Goal: Transaction & Acquisition: Purchase product/service

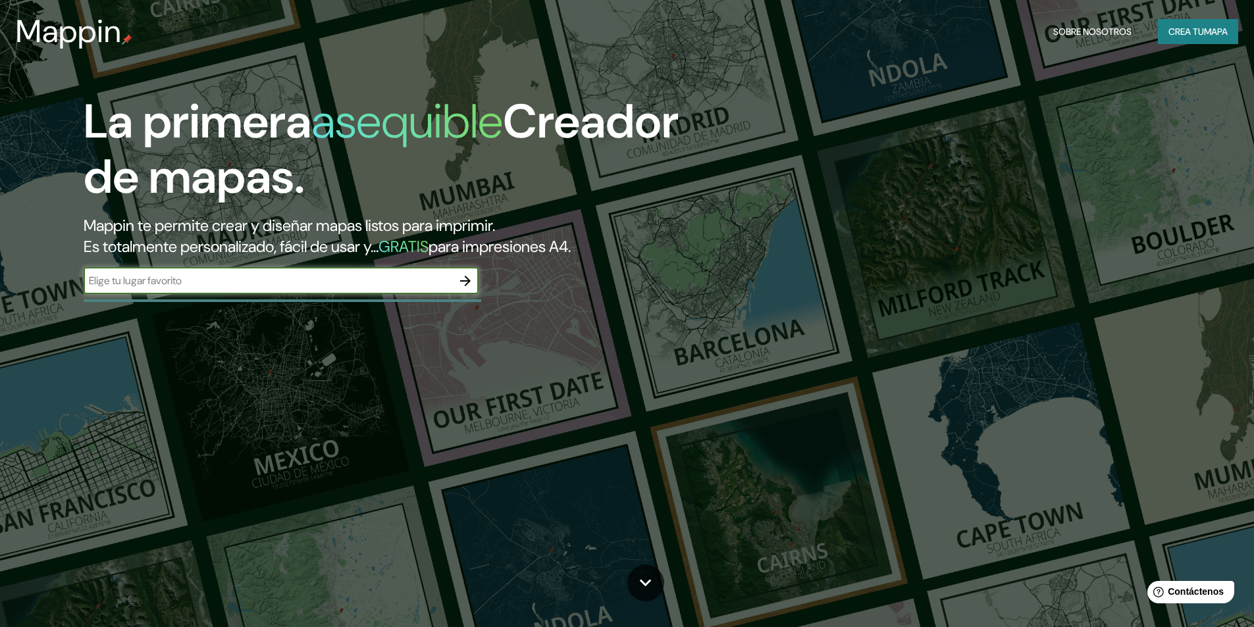
click at [1176, 31] on font "Crea tu" at bounding box center [1186, 32] width 36 height 12
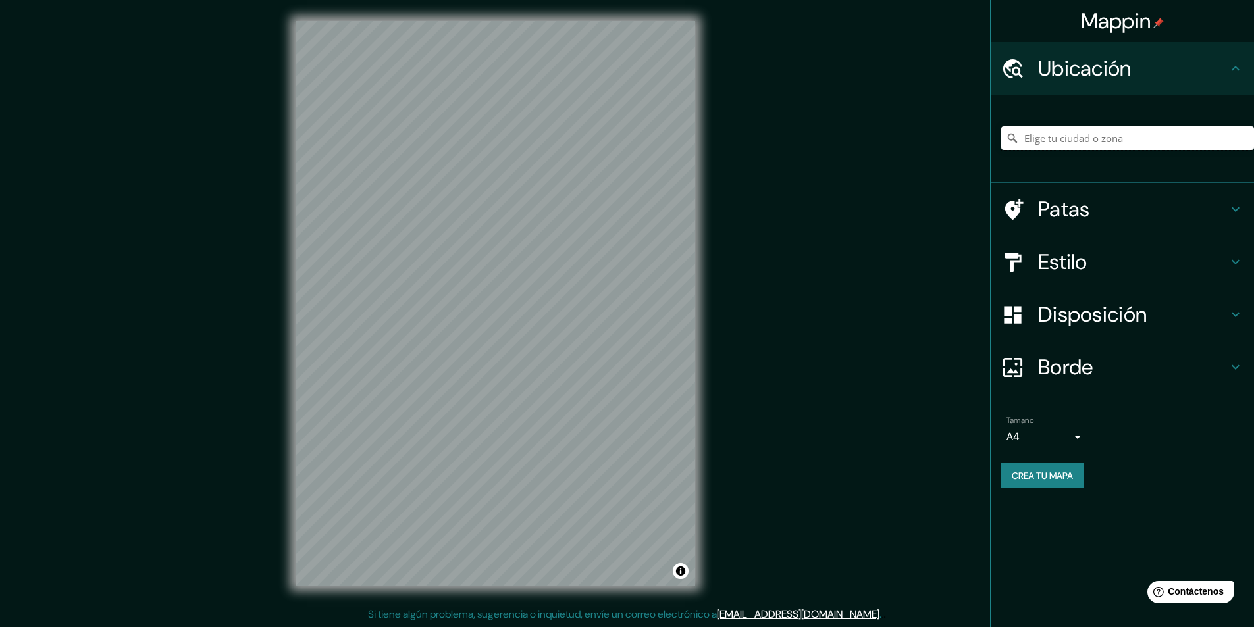
click at [1069, 137] on input "Elige tu ciudad o zona" at bounding box center [1127, 138] width 253 height 24
paste input "[STREET_ADDRESS][PERSON_NAME]"
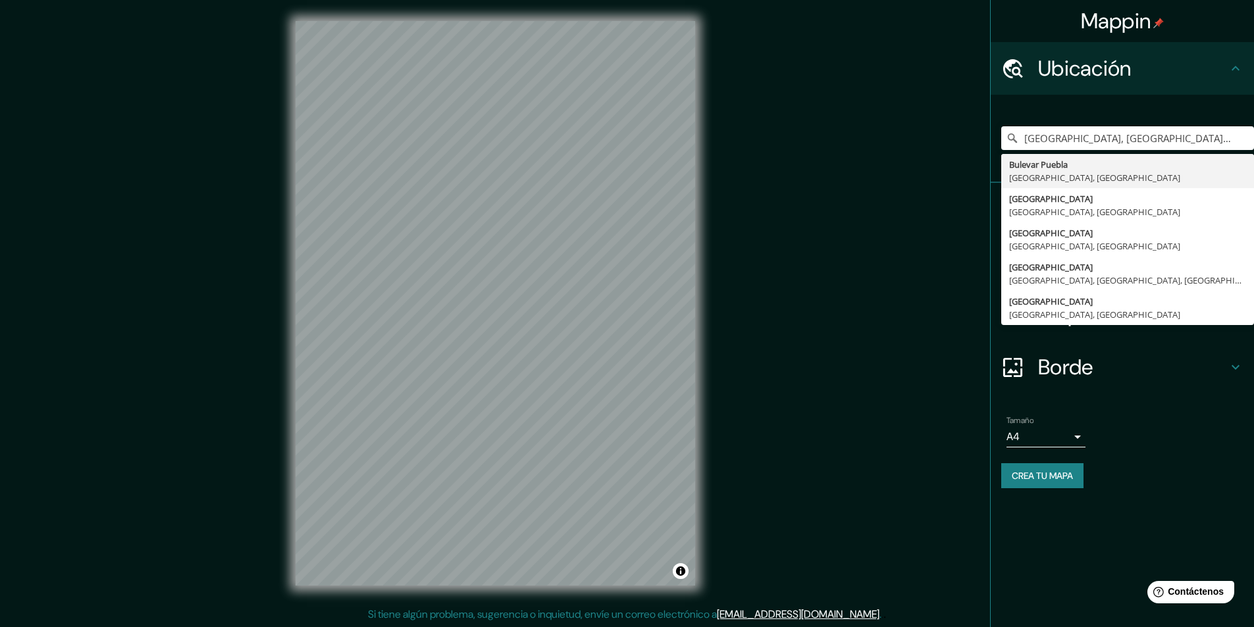
click at [1056, 367] on font "Borde" at bounding box center [1065, 367] width 55 height 28
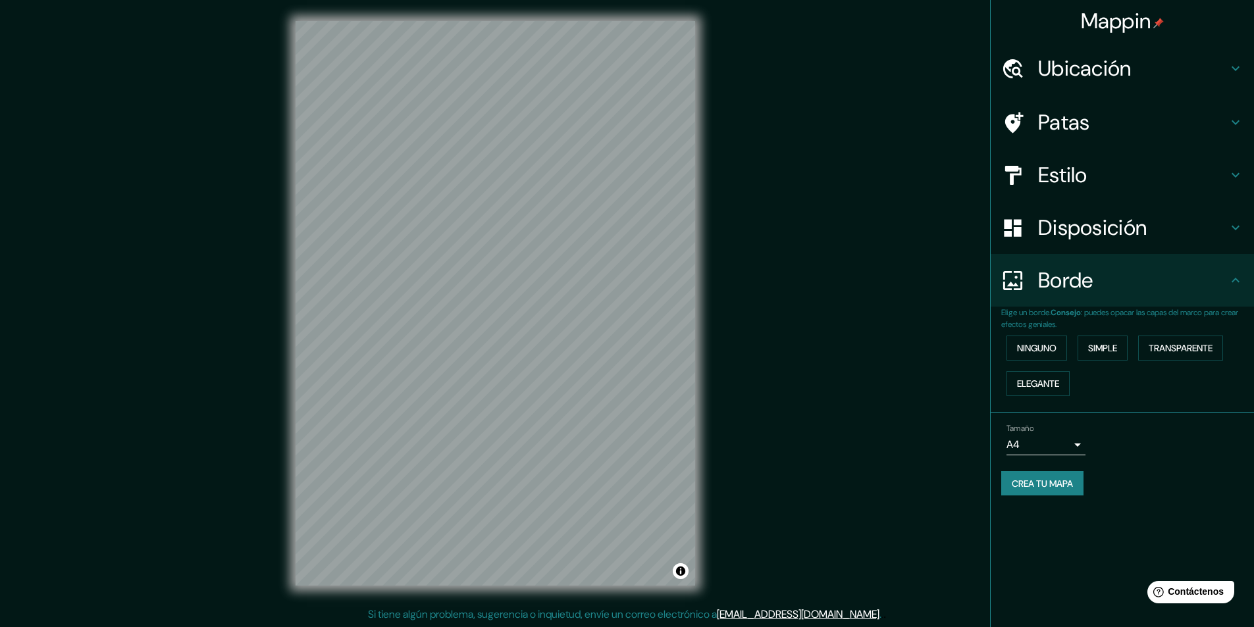
click at [1075, 122] on font "Patas" at bounding box center [1064, 123] width 52 height 28
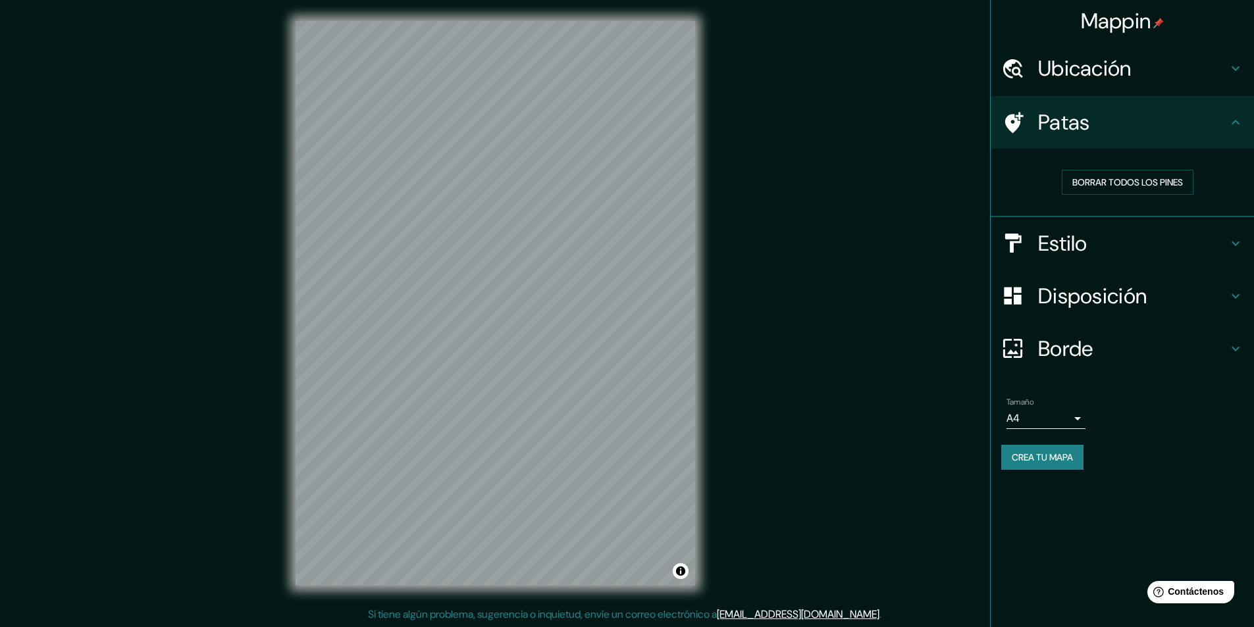
click at [1073, 72] on font "Ubicación" at bounding box center [1084, 69] width 93 height 28
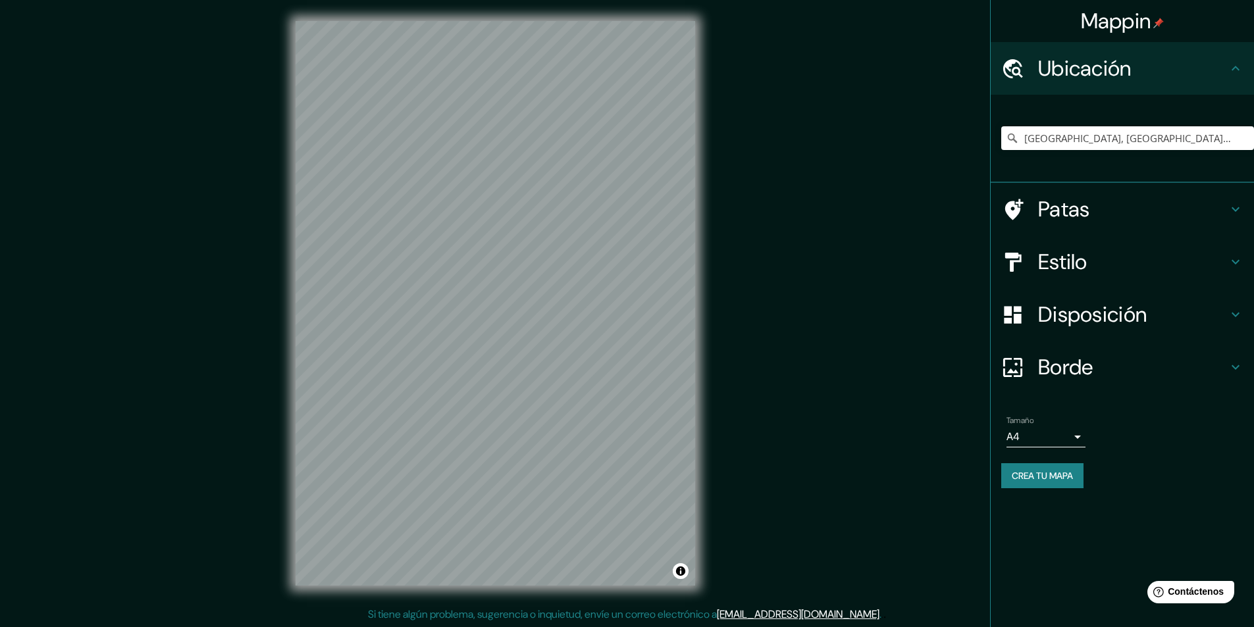
click at [1067, 263] on font "Estilo" at bounding box center [1062, 262] width 49 height 28
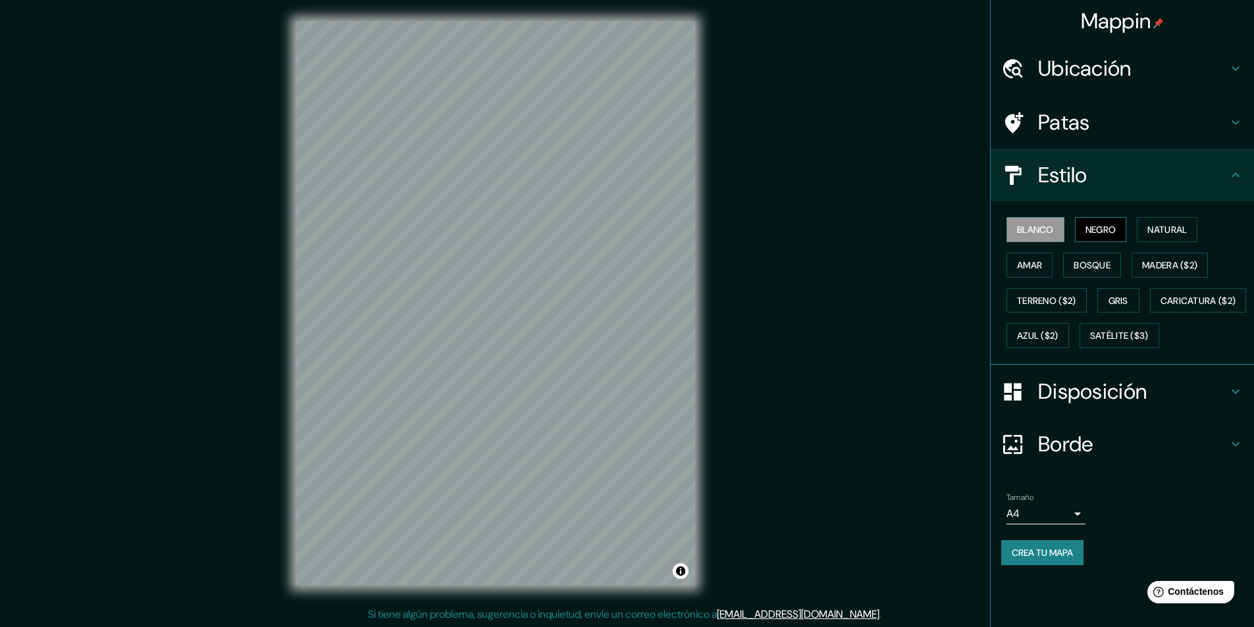
click at [1085, 225] on button "Negro" at bounding box center [1101, 229] width 52 height 25
click at [1045, 230] on font "Blanco" at bounding box center [1035, 230] width 37 height 12
click at [1164, 230] on font "Natural" at bounding box center [1166, 230] width 39 height 12
click at [1021, 270] on font "Amar" at bounding box center [1029, 265] width 25 height 12
click at [1089, 271] on font "Bosque" at bounding box center [1091, 265] width 37 height 17
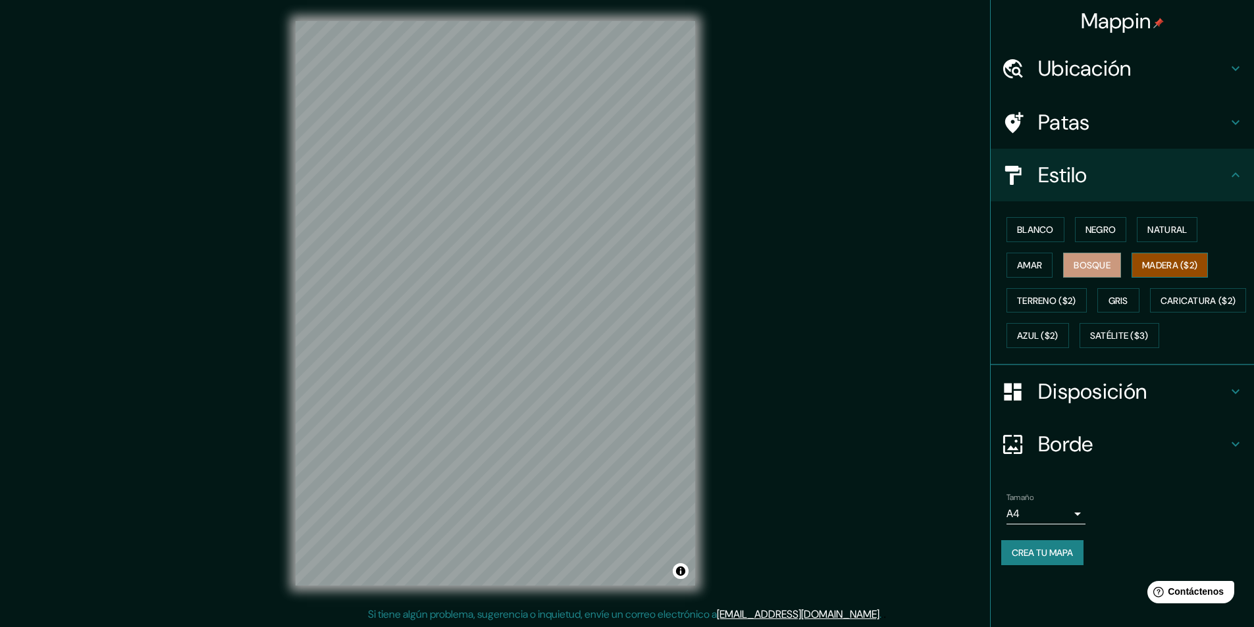
click at [1173, 274] on button "Madera ($2)" at bounding box center [1169, 265] width 76 height 25
click at [1110, 302] on button "Gris" at bounding box center [1118, 300] width 42 height 25
click at [1056, 302] on font "Terreno ($2)" at bounding box center [1046, 301] width 59 height 12
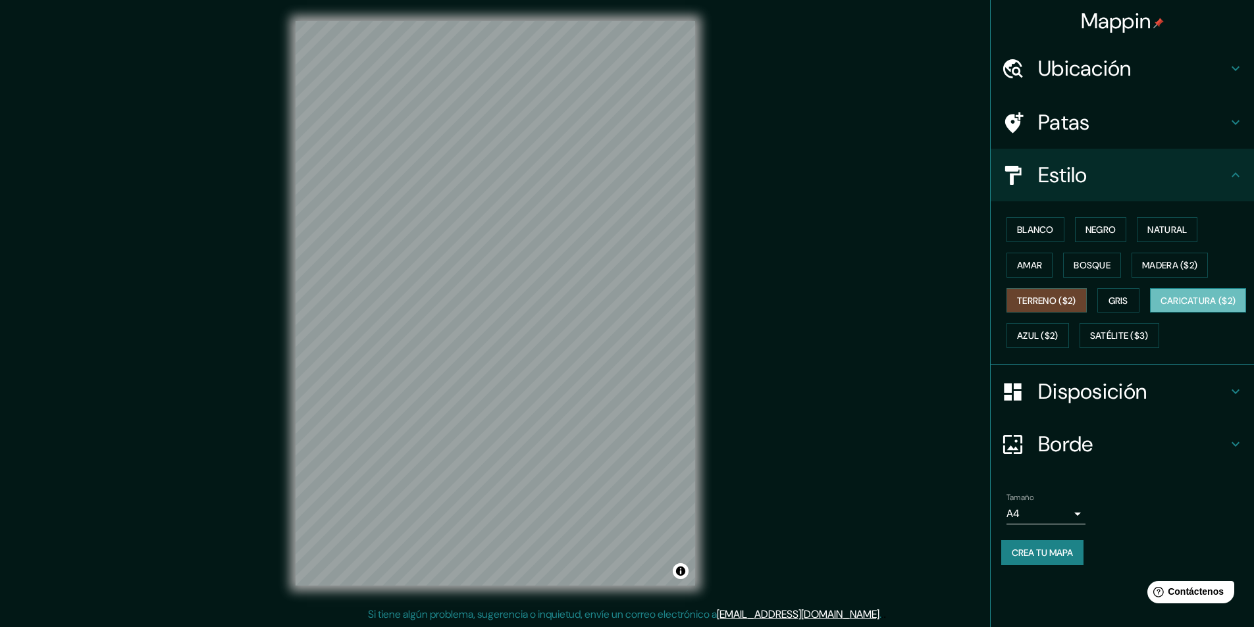
click at [1160, 307] on font "Caricatura ($2)" at bounding box center [1198, 301] width 76 height 12
click at [1175, 72] on h4 "Ubicación" at bounding box center [1133, 68] width 190 height 26
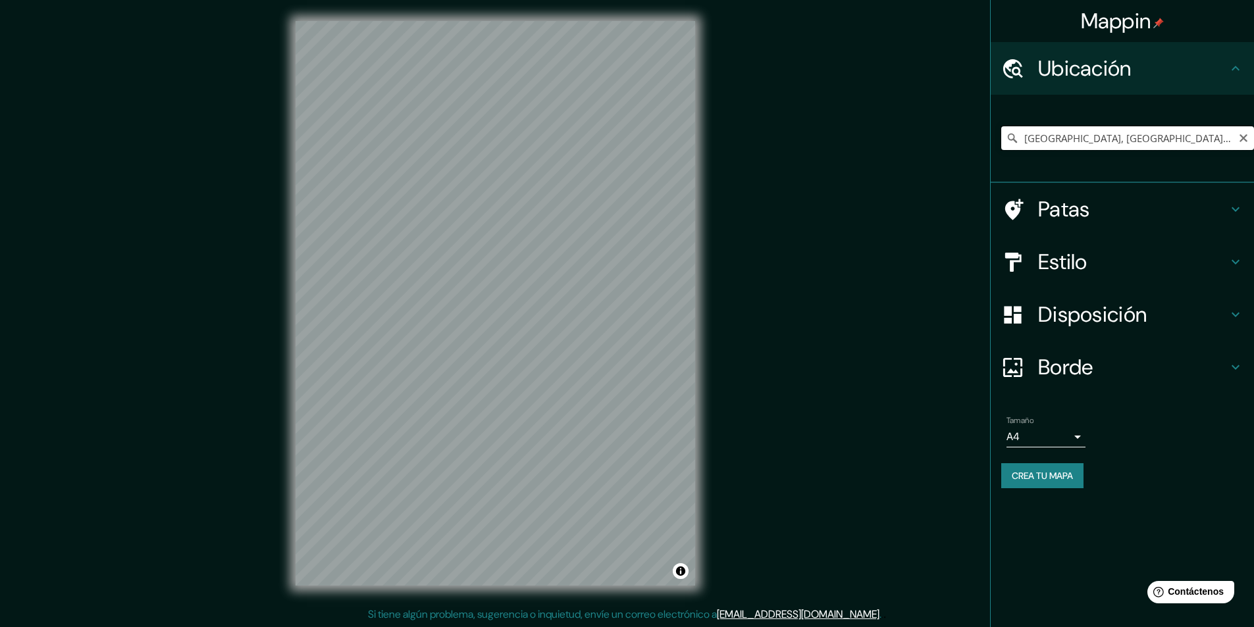
click at [1105, 139] on input "[GEOGRAPHIC_DATA], [GEOGRAPHIC_DATA], [GEOGRAPHIC_DATA]" at bounding box center [1127, 138] width 253 height 24
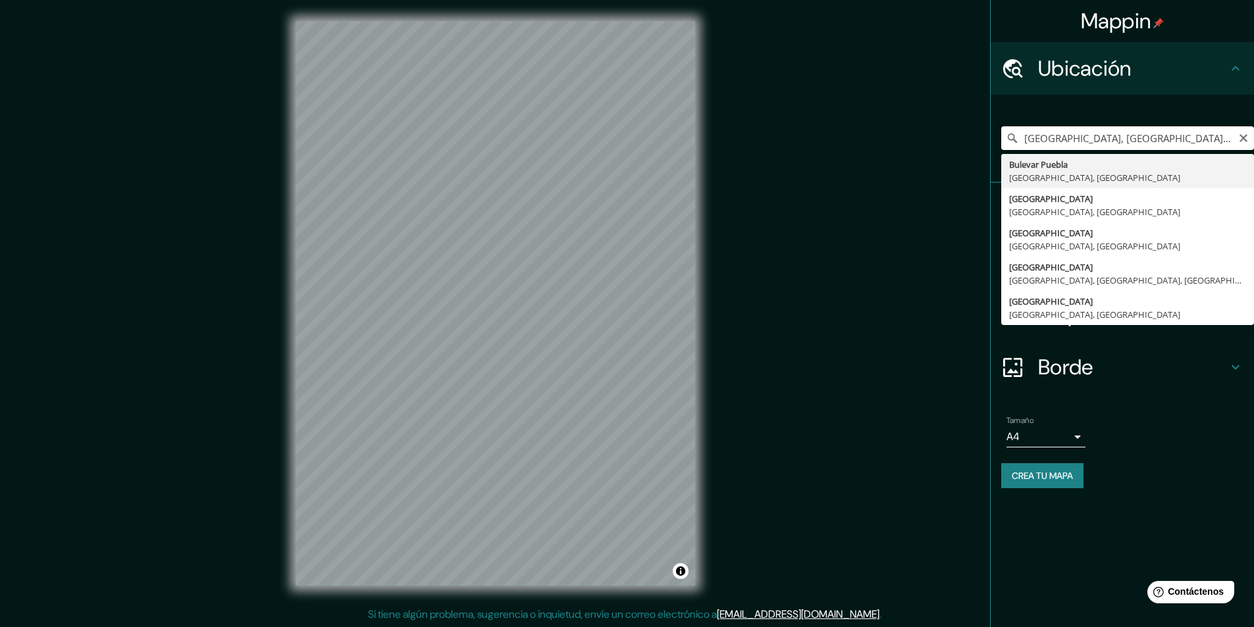
click at [1130, 140] on input "[GEOGRAPHIC_DATA], [GEOGRAPHIC_DATA], [GEOGRAPHIC_DATA]" at bounding box center [1127, 138] width 253 height 24
paste input "[STREET_ADDRESS][PERSON_NAME]"
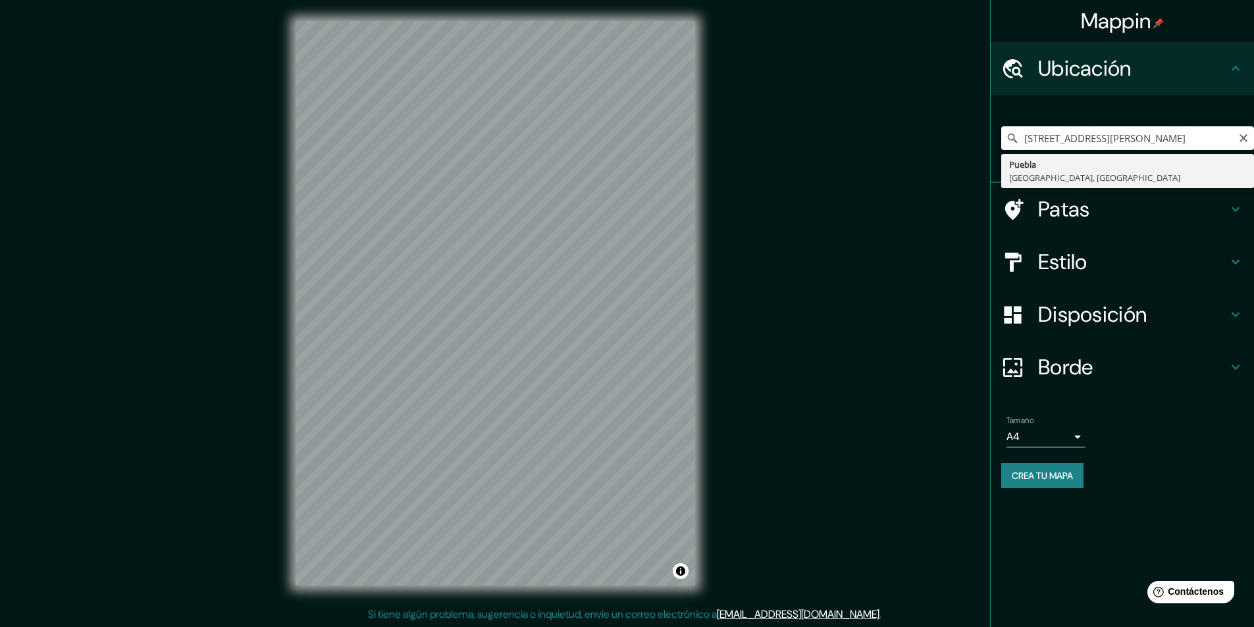
type input "[GEOGRAPHIC_DATA], [GEOGRAPHIC_DATA], [GEOGRAPHIC_DATA]"
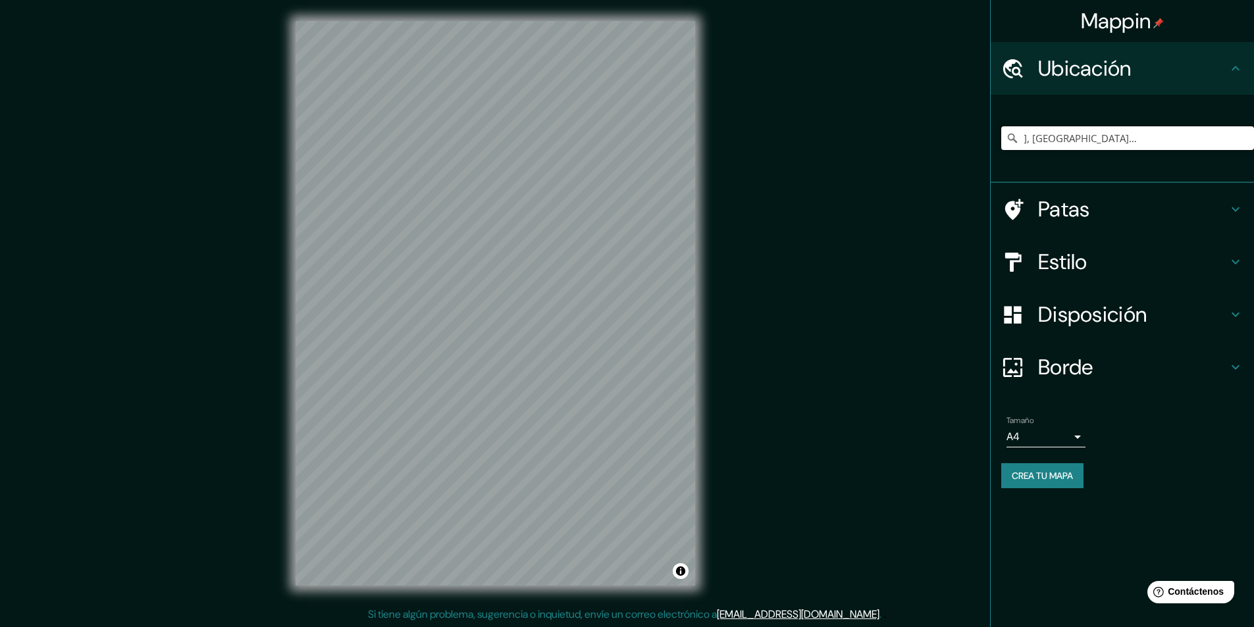
scroll to position [0, 0]
click at [1042, 315] on font "Disposición" at bounding box center [1092, 315] width 109 height 28
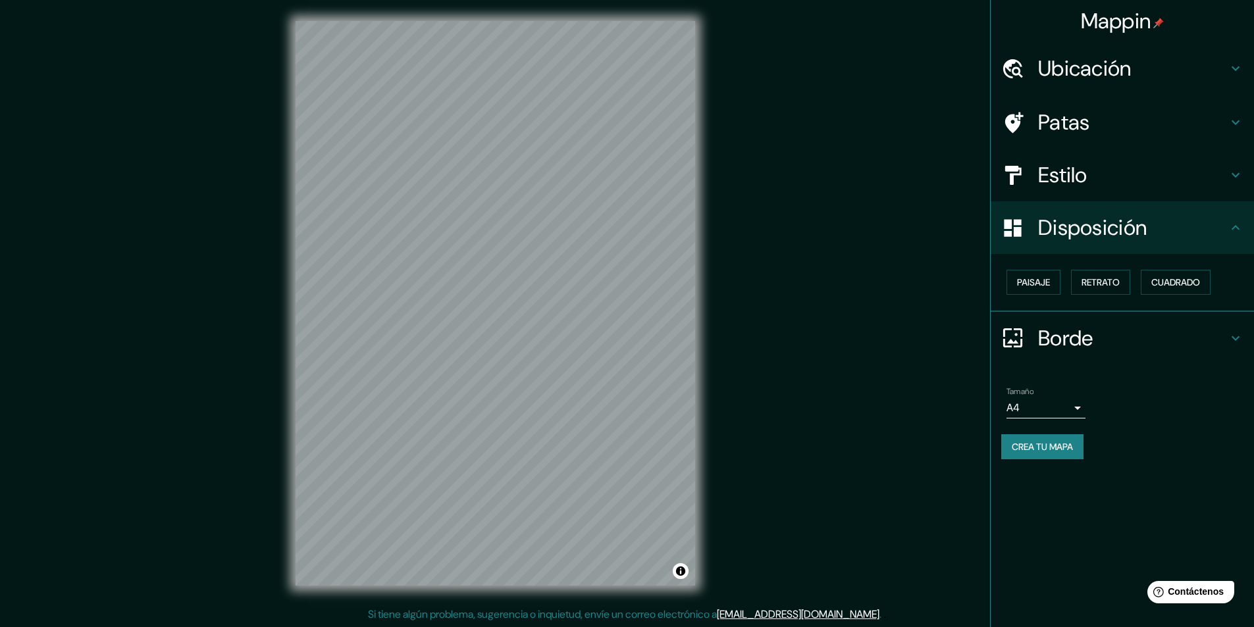
click at [1057, 171] on font "Estilo" at bounding box center [1062, 175] width 49 height 28
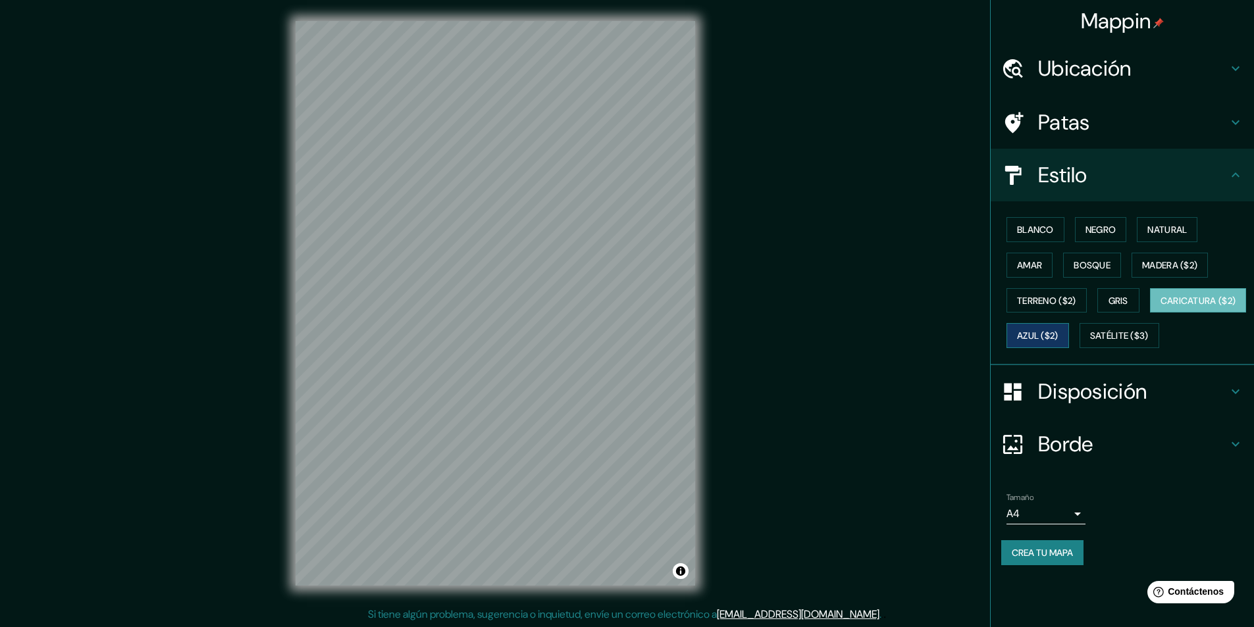
click at [1058, 332] on font "Azul ($2)" at bounding box center [1037, 336] width 41 height 12
click at [1090, 342] on font "Satélite ($3)" at bounding box center [1119, 336] width 59 height 12
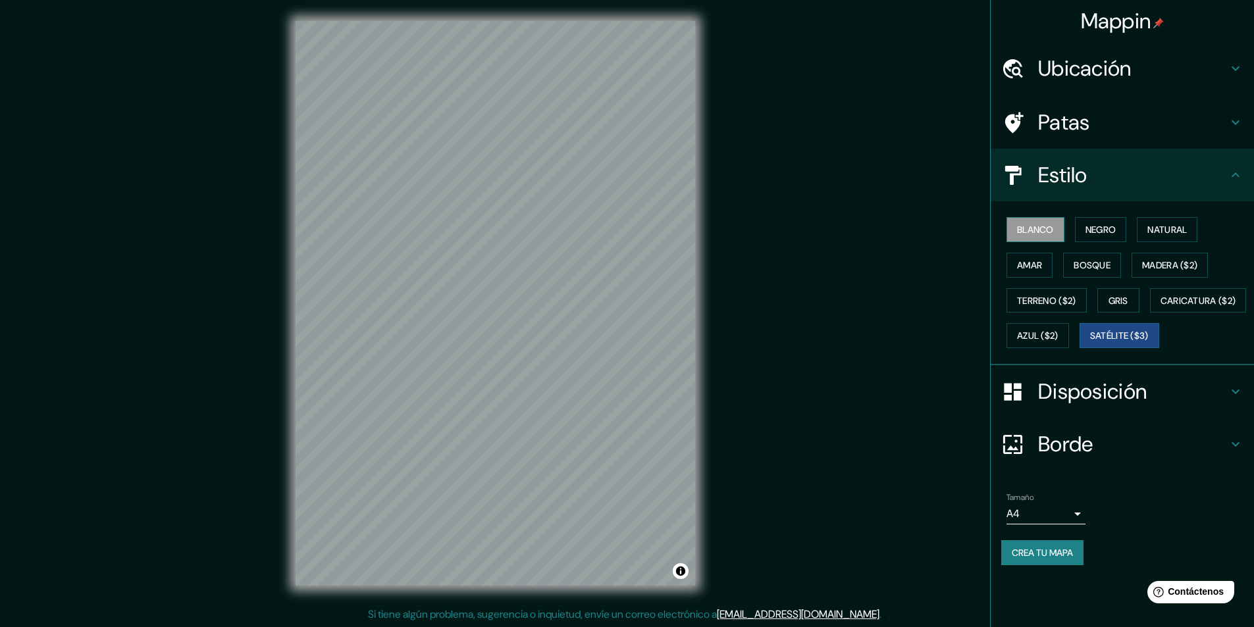
click at [1047, 231] on font "Blanco" at bounding box center [1035, 230] width 37 height 12
click at [1066, 458] on font "Borde" at bounding box center [1065, 444] width 55 height 28
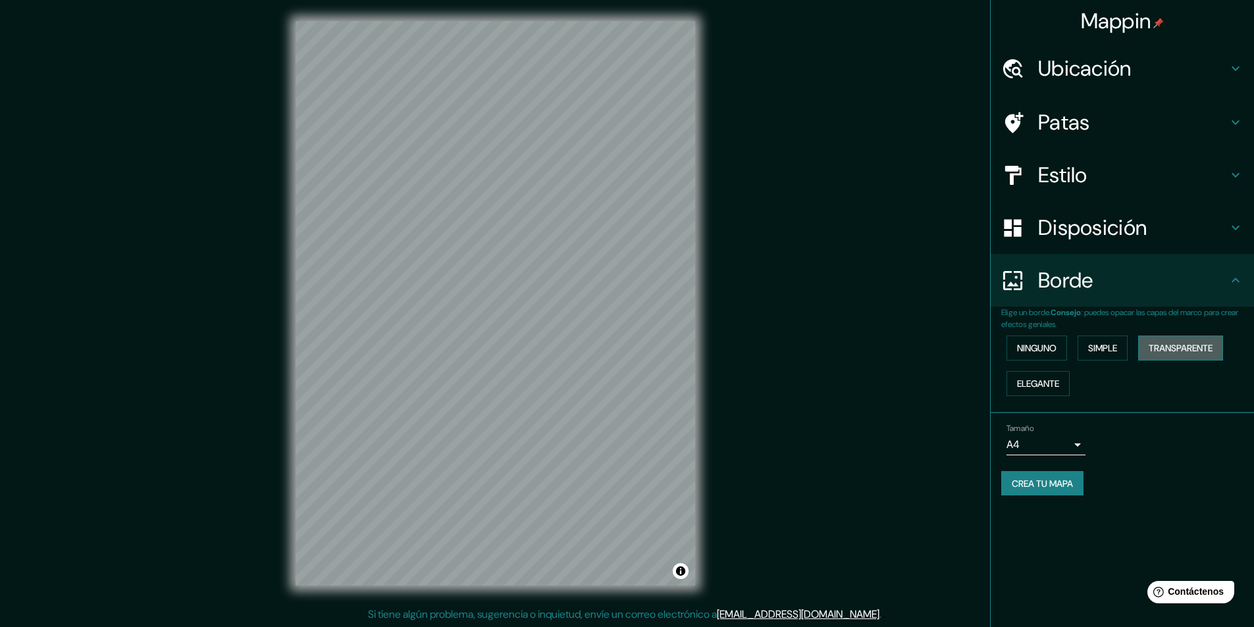
click at [1156, 351] on font "Transparente" at bounding box center [1180, 348] width 64 height 12
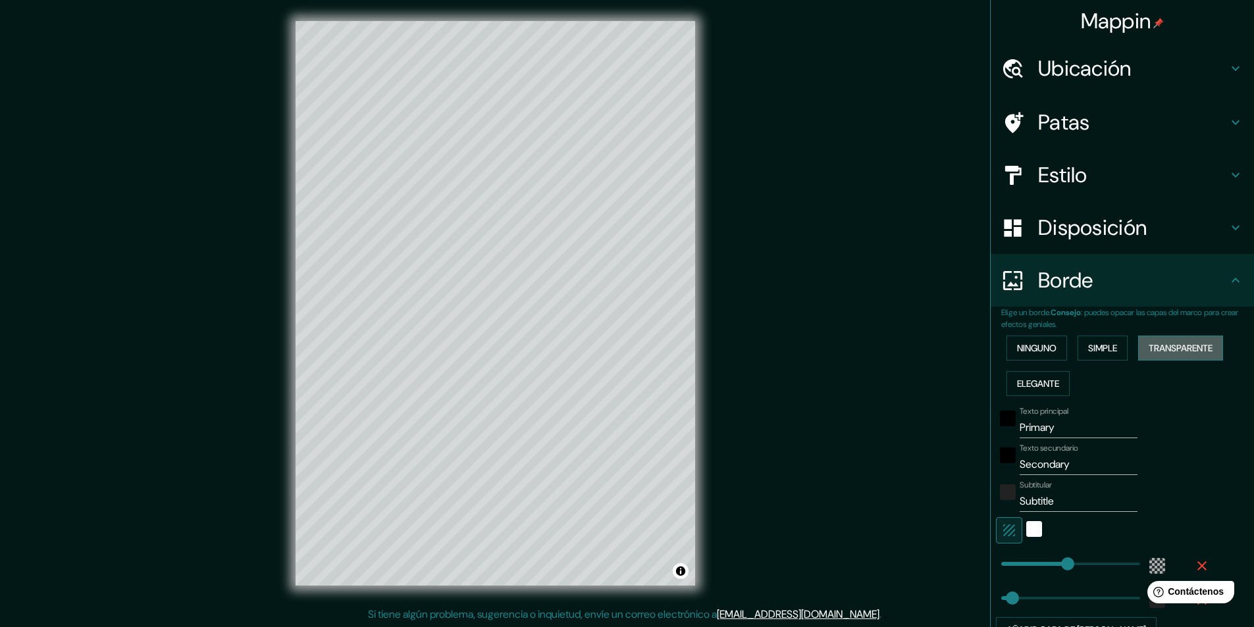
click at [1156, 351] on font "Transparente" at bounding box center [1180, 348] width 64 height 12
type input "291"
type input "49"
click at [1092, 351] on font "Simple" at bounding box center [1102, 348] width 29 height 12
click at [1039, 347] on font "Ninguno" at bounding box center [1036, 348] width 39 height 12
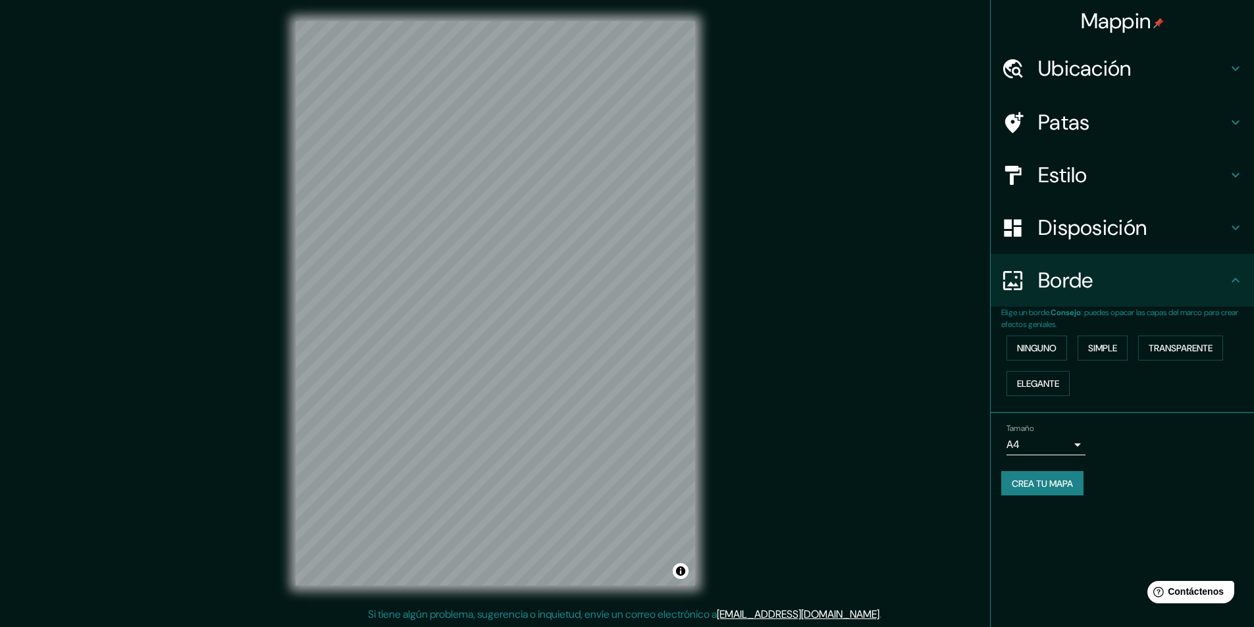
click at [1061, 441] on body "Mappin Ubicación [GEOGRAPHIC_DATA], [GEOGRAPHIC_DATA], [GEOGRAPHIC_DATA] [GEOGR…" at bounding box center [627, 313] width 1254 height 627
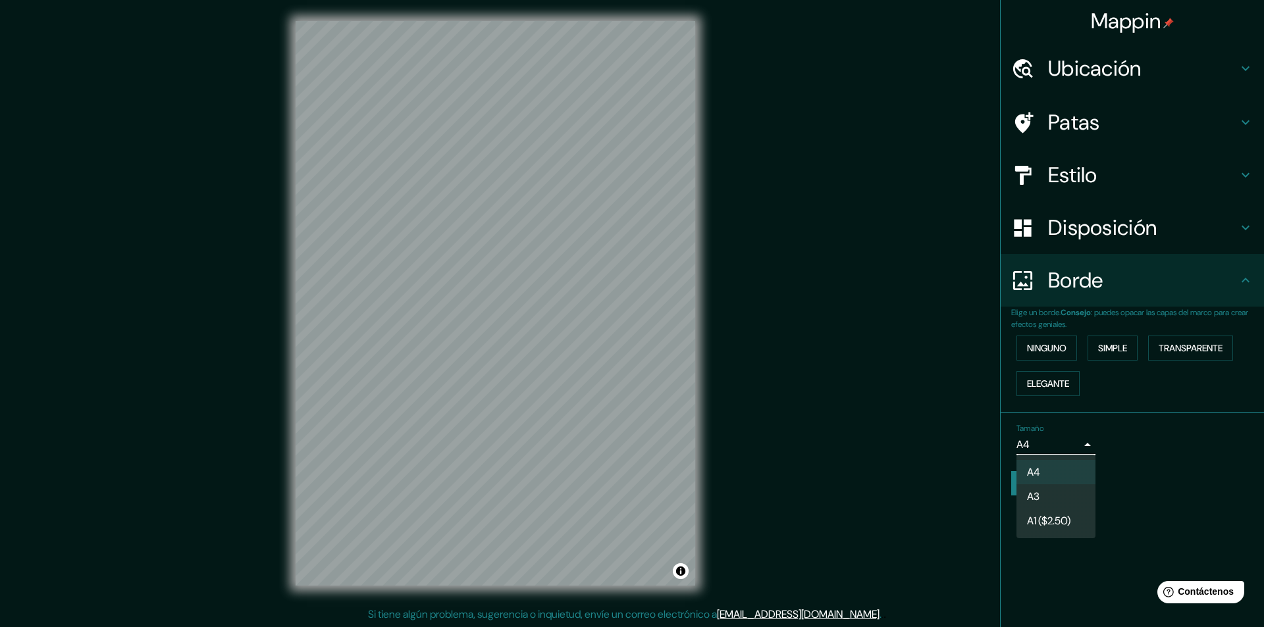
click at [1083, 494] on li "A3" at bounding box center [1055, 496] width 79 height 24
type input "a4"
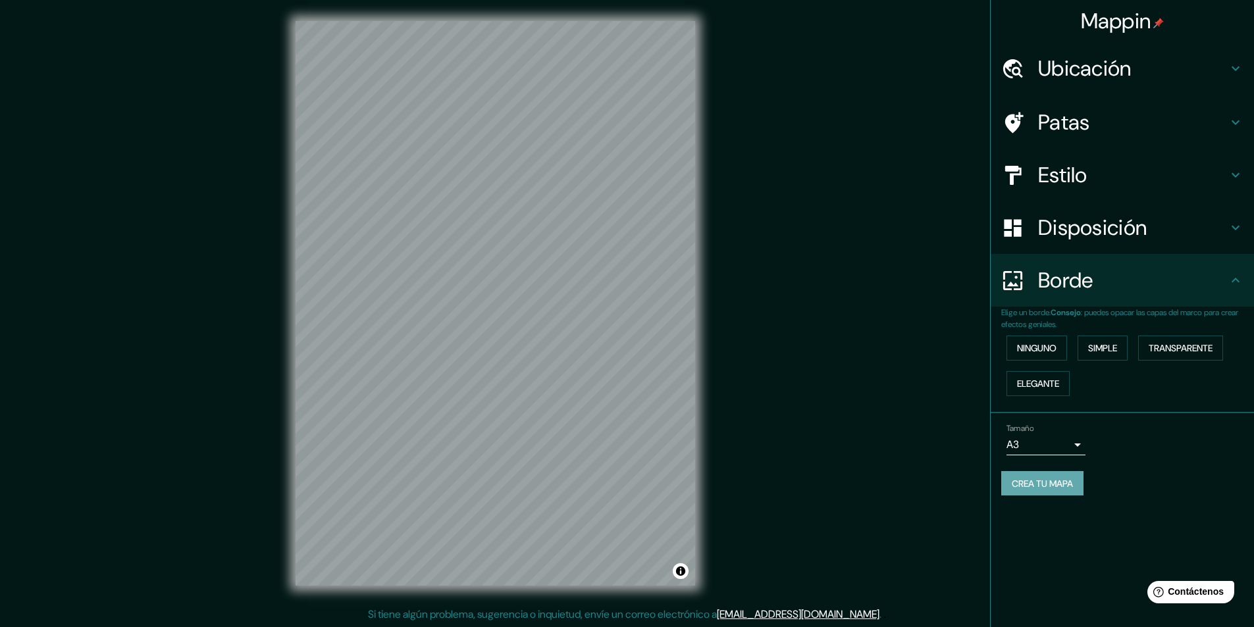
click at [1025, 483] on font "Crea tu mapa" at bounding box center [1042, 484] width 61 height 12
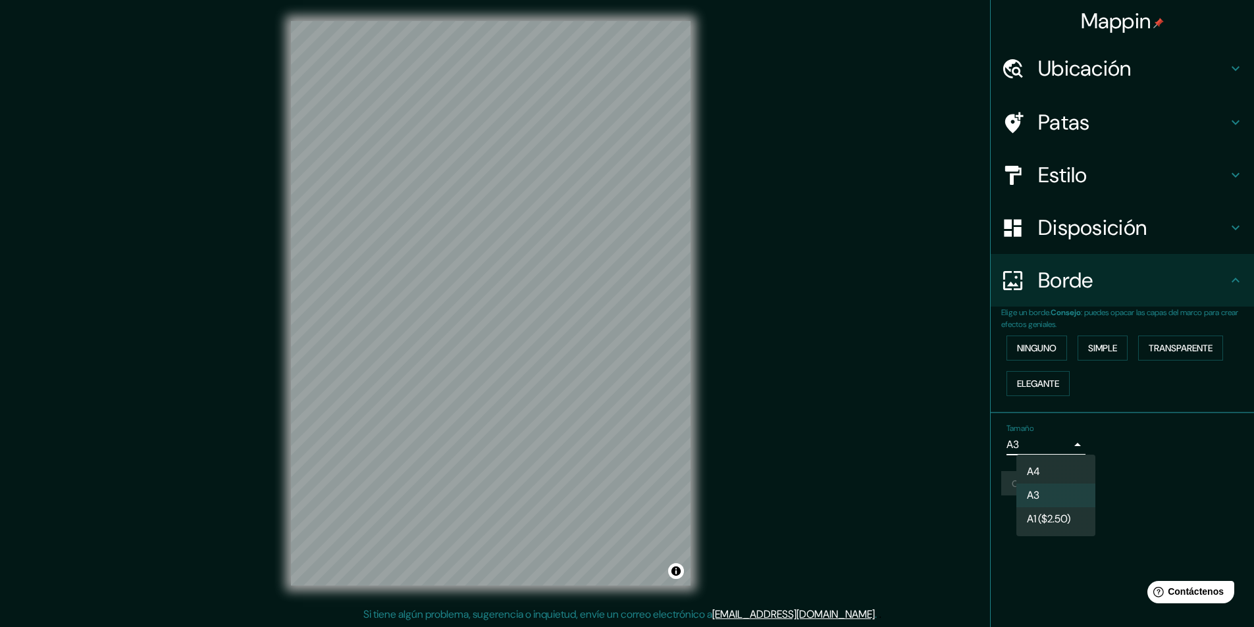
click at [1078, 446] on body "Mappin Ubicación [GEOGRAPHIC_DATA], [GEOGRAPHIC_DATA], [GEOGRAPHIC_DATA] [GEOGR…" at bounding box center [627, 313] width 1254 height 627
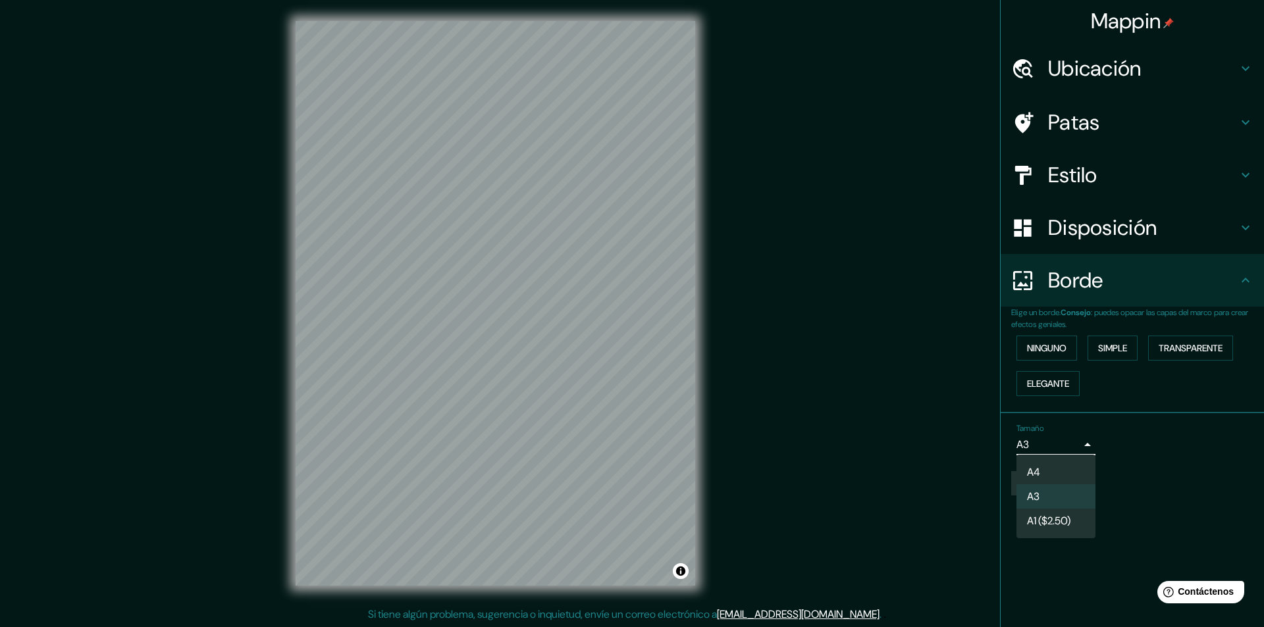
click at [1083, 490] on li "A3" at bounding box center [1055, 496] width 79 height 24
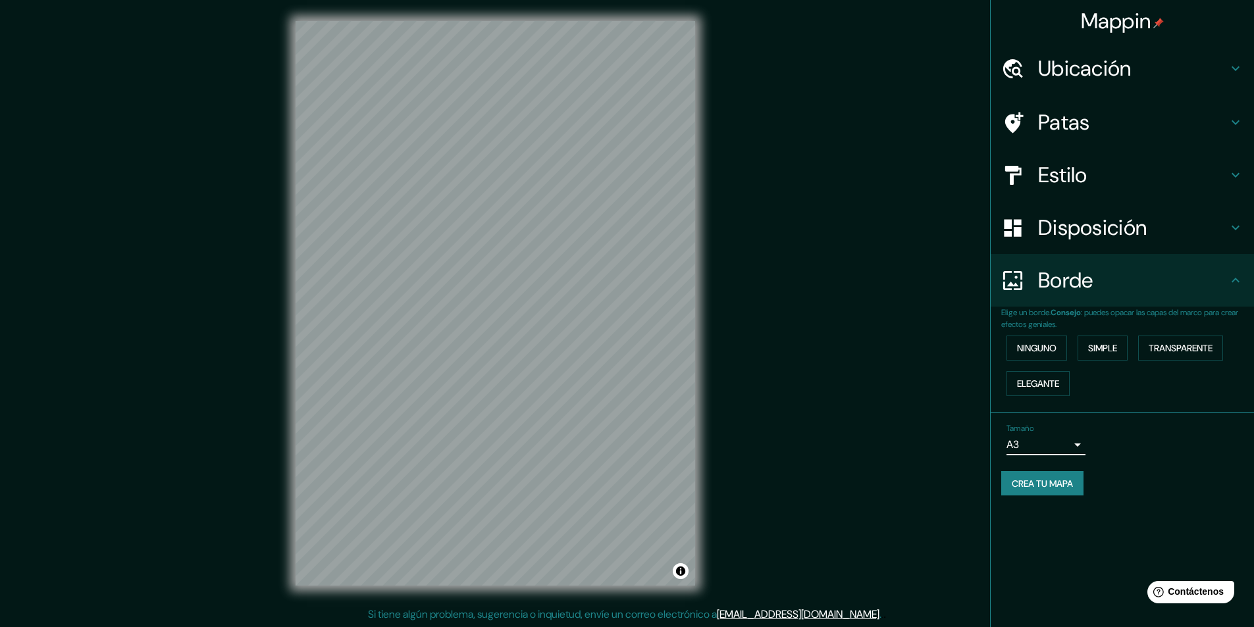
click at [1031, 472] on button "Crea tu mapa" at bounding box center [1042, 483] width 82 height 25
click at [1045, 482] on font "Crea tu mapa" at bounding box center [1042, 484] width 61 height 12
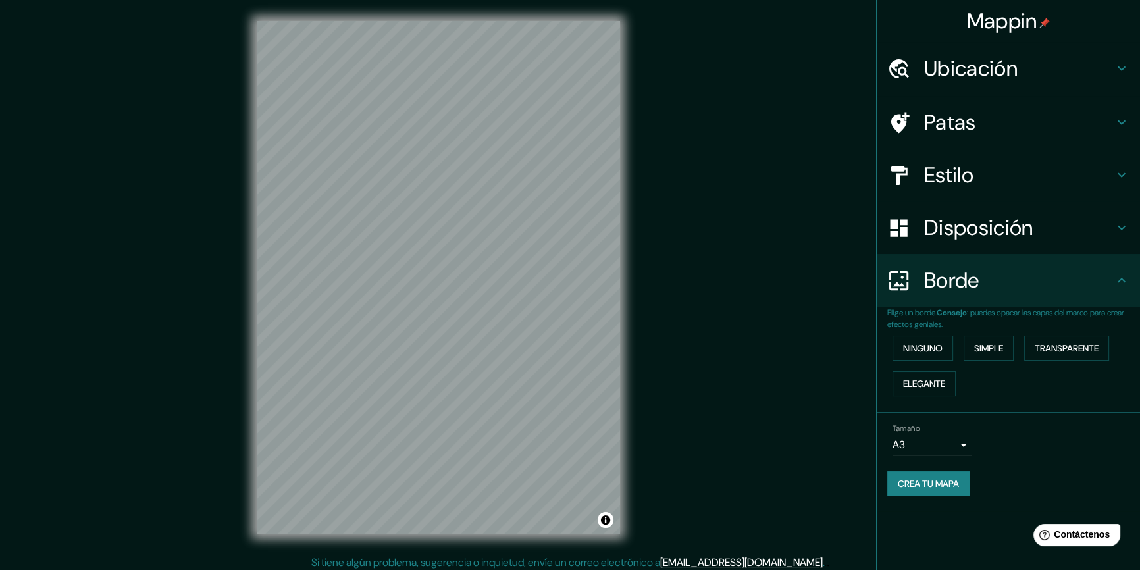
click at [958, 483] on font "Crea tu mapa" at bounding box center [928, 484] width 61 height 12
click at [1004, 21] on font "Mappin" at bounding box center [1002, 21] width 70 height 28
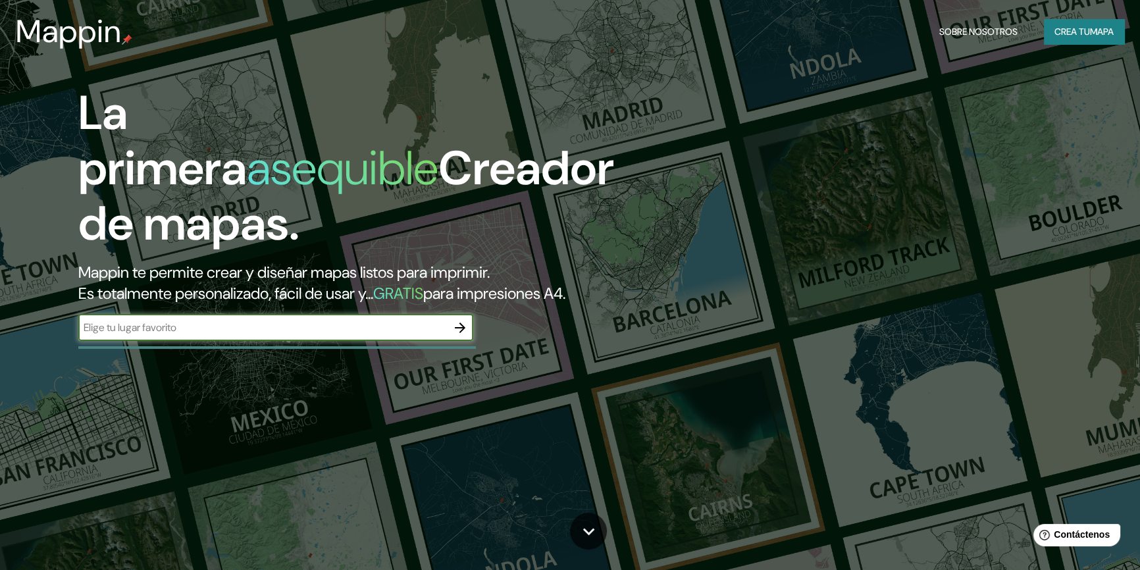
click at [1054, 28] on font "Crea tu" at bounding box center [1072, 32] width 36 height 12
click at [958, 33] on font "Sobre nosotros" at bounding box center [978, 32] width 78 height 12
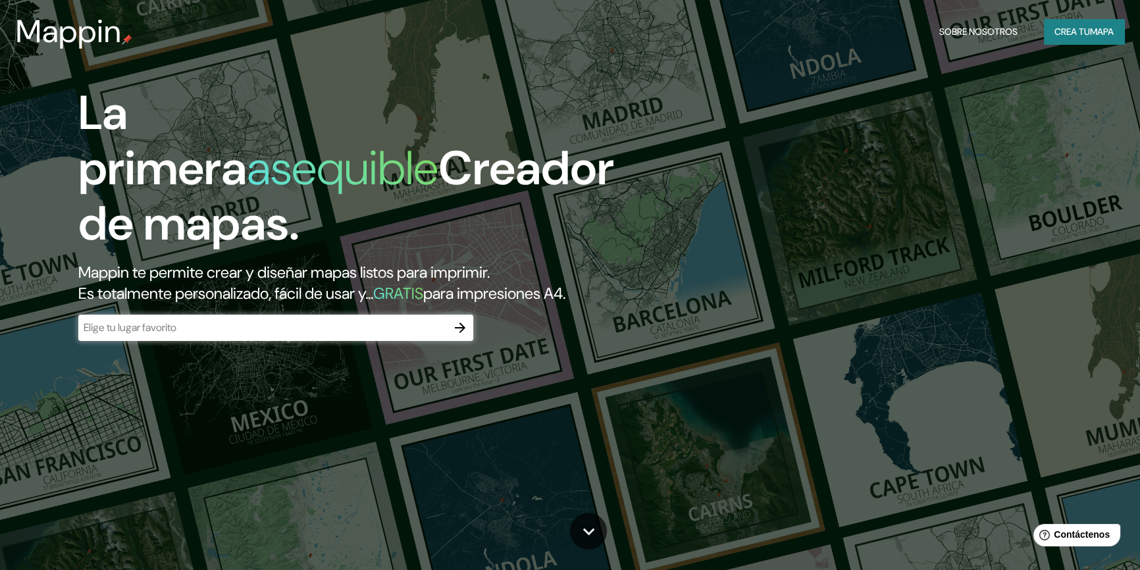
click at [966, 28] on font "Sobre nosotros" at bounding box center [978, 32] width 78 height 12
drag, startPoint x: 1023, startPoint y: 45, endPoint x: 1023, endPoint y: 59, distance: 13.8
click at [1088, 20] on button "Crea tu mapa" at bounding box center [1084, 31] width 80 height 25
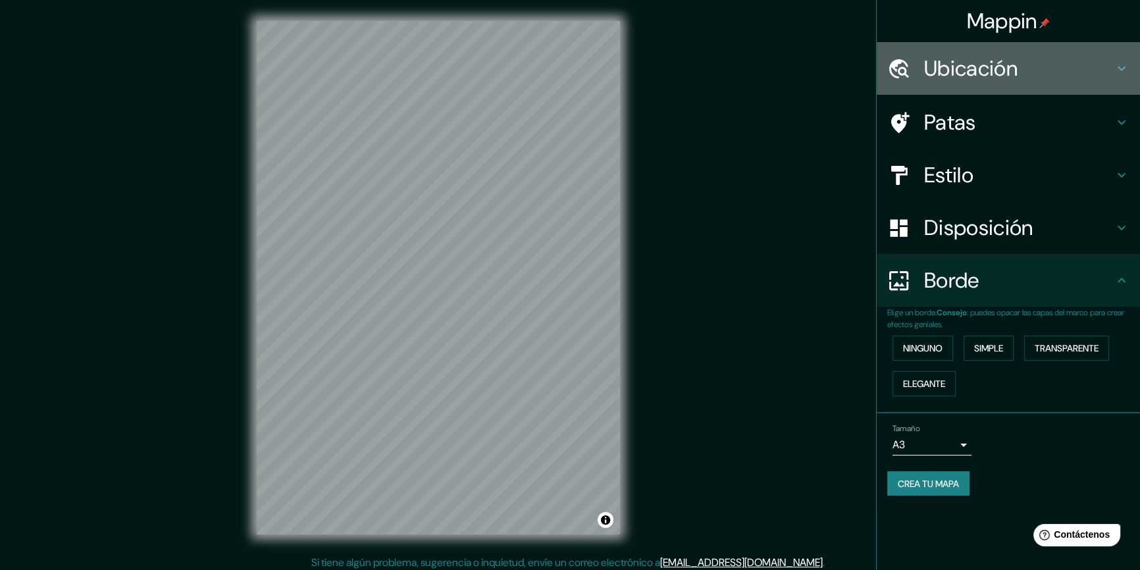
click at [1046, 58] on h4 "Ubicación" at bounding box center [1019, 68] width 190 height 26
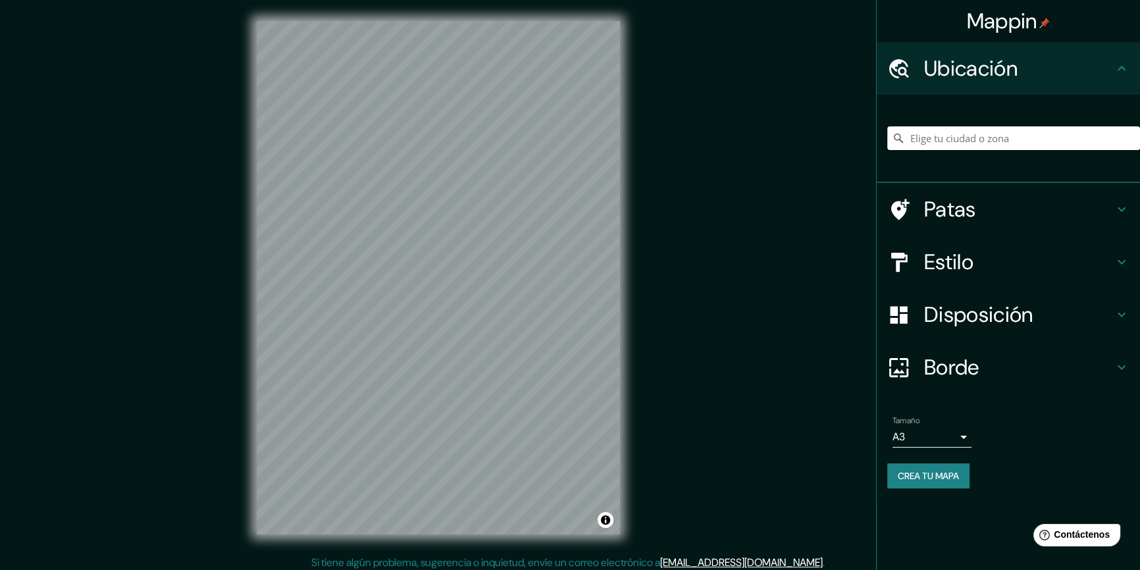
click at [974, 136] on input "Elige tu ciudad o zona" at bounding box center [1013, 138] width 253 height 24
paste input "[STREET_ADDRESS][PERSON_NAME]"
type input "[GEOGRAPHIC_DATA], [GEOGRAPHIC_DATA], [GEOGRAPHIC_DATA]"
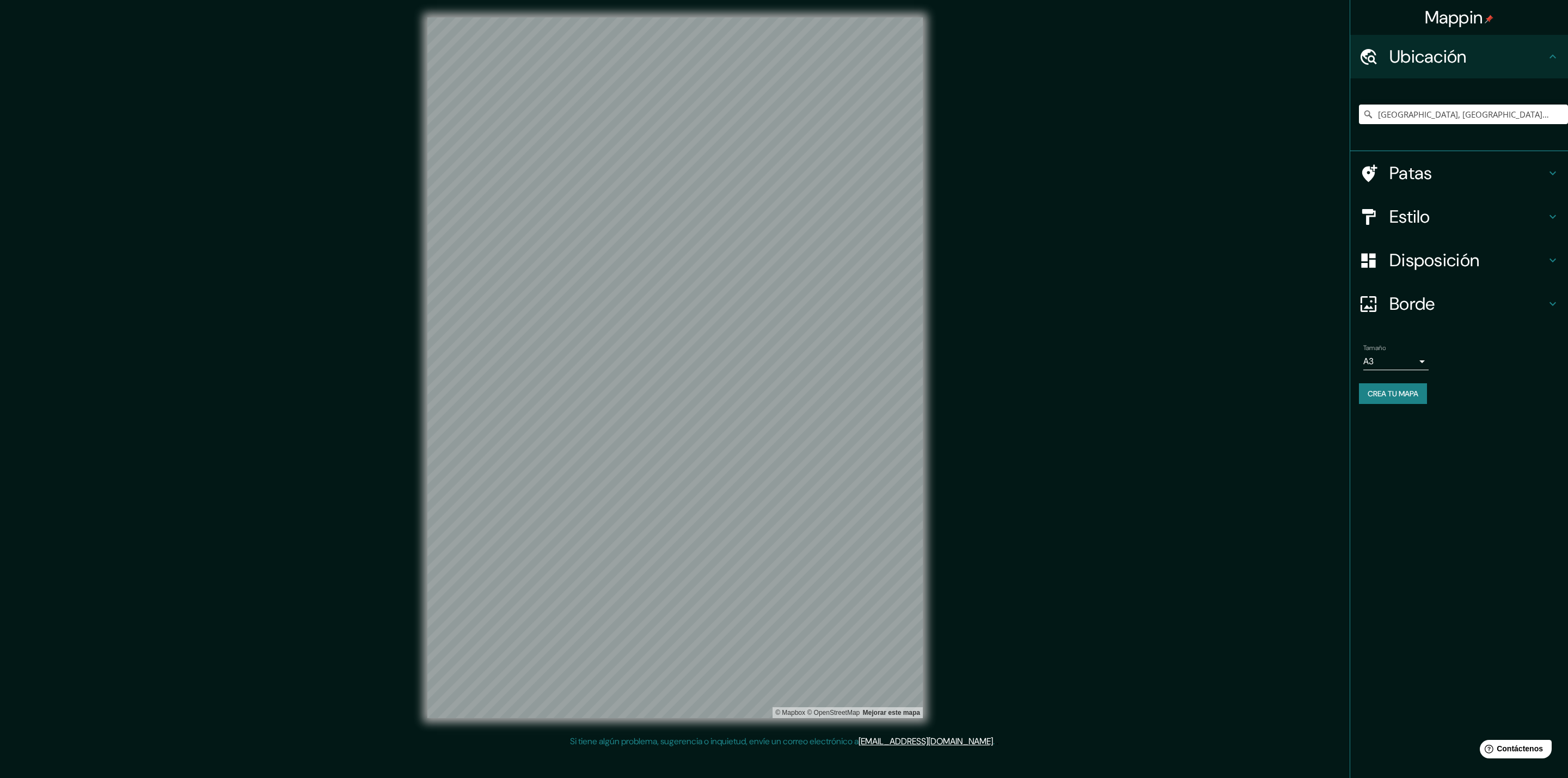
drag, startPoint x: 1441, startPoint y: 198, endPoint x: 1438, endPoint y: 208, distance: 10.4
click at [1045, 203] on div "Estilo" at bounding box center [1459, 217] width 218 height 44
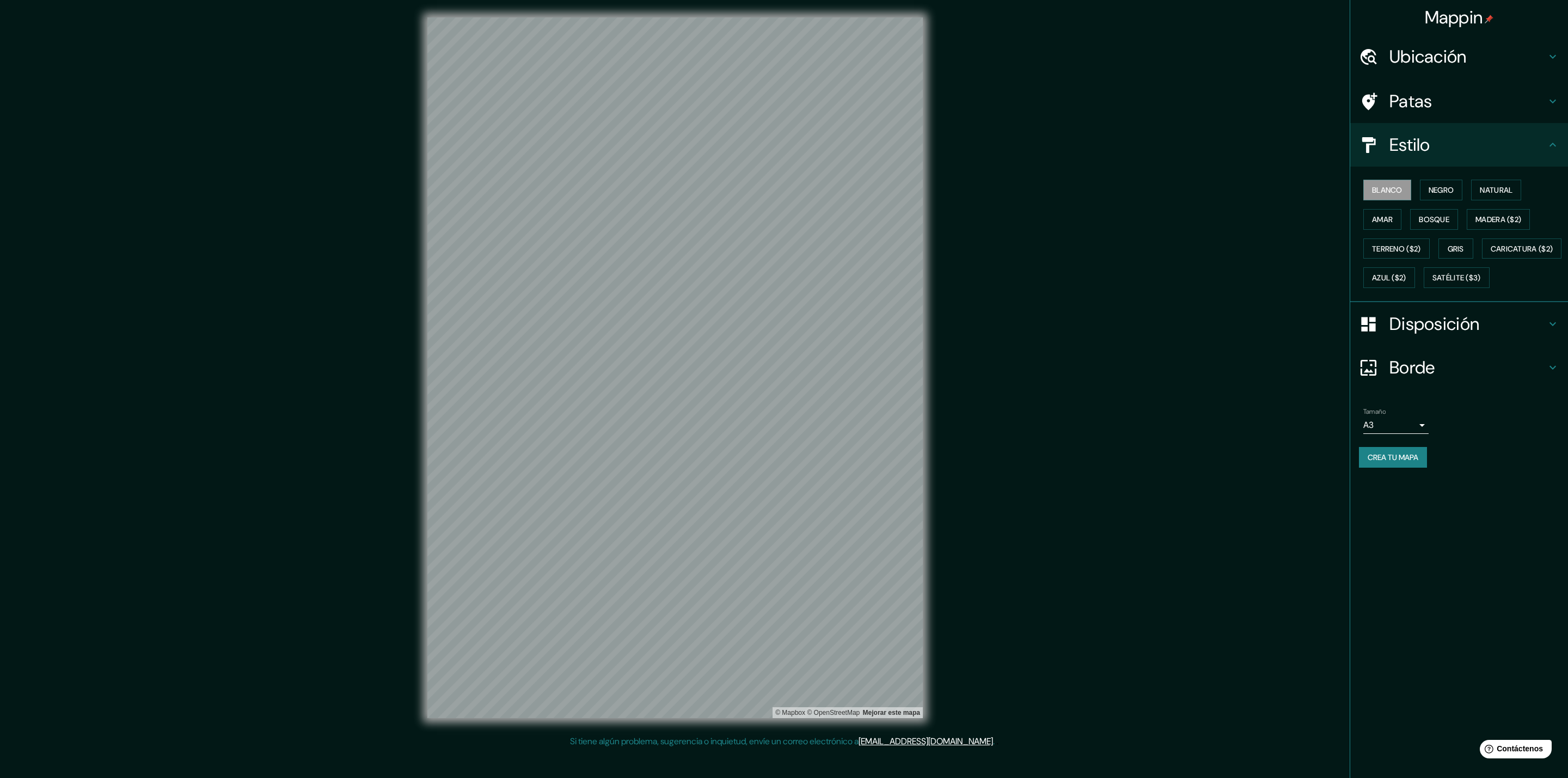
click at [1045, 335] on font "Disposición" at bounding box center [1434, 324] width 90 height 23
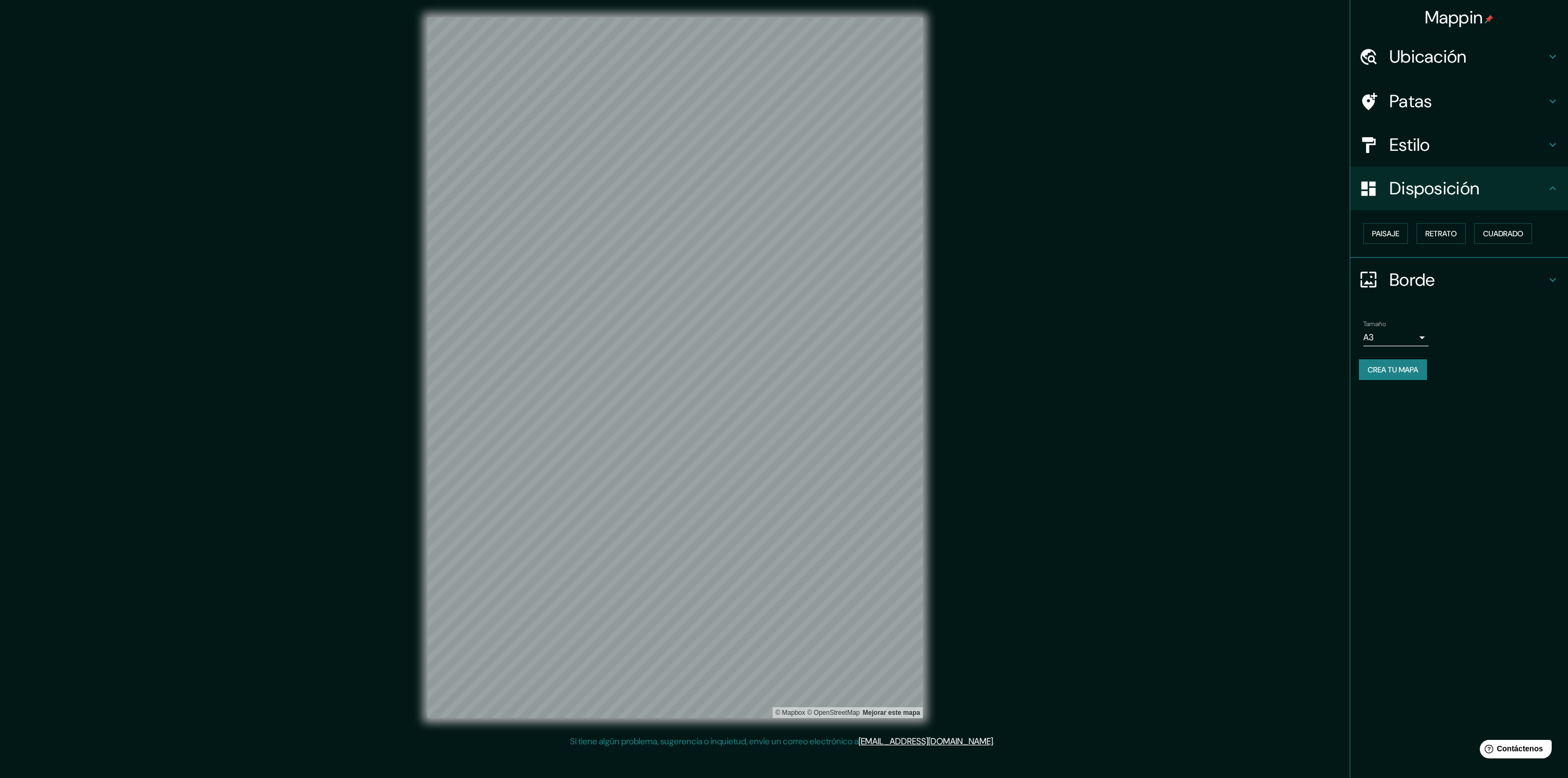
click at [1045, 275] on font "Borde" at bounding box center [1412, 280] width 46 height 23
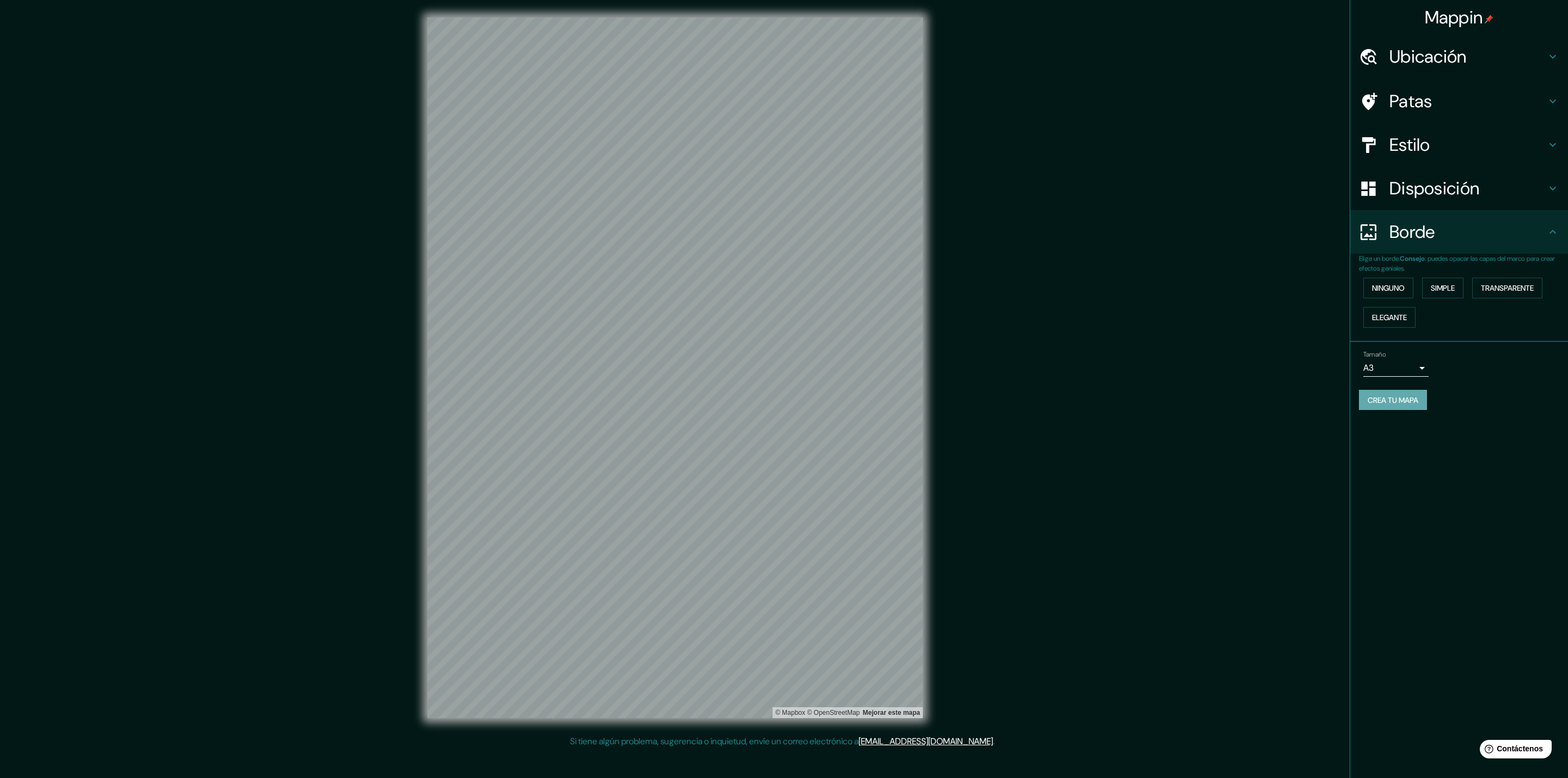
click at [1045, 396] on font "Crea tu mapa" at bounding box center [1393, 401] width 50 height 10
click at [1045, 397] on font "Crea tu mapa" at bounding box center [1393, 401] width 50 height 10
